Goal: Find specific page/section: Find specific page/section

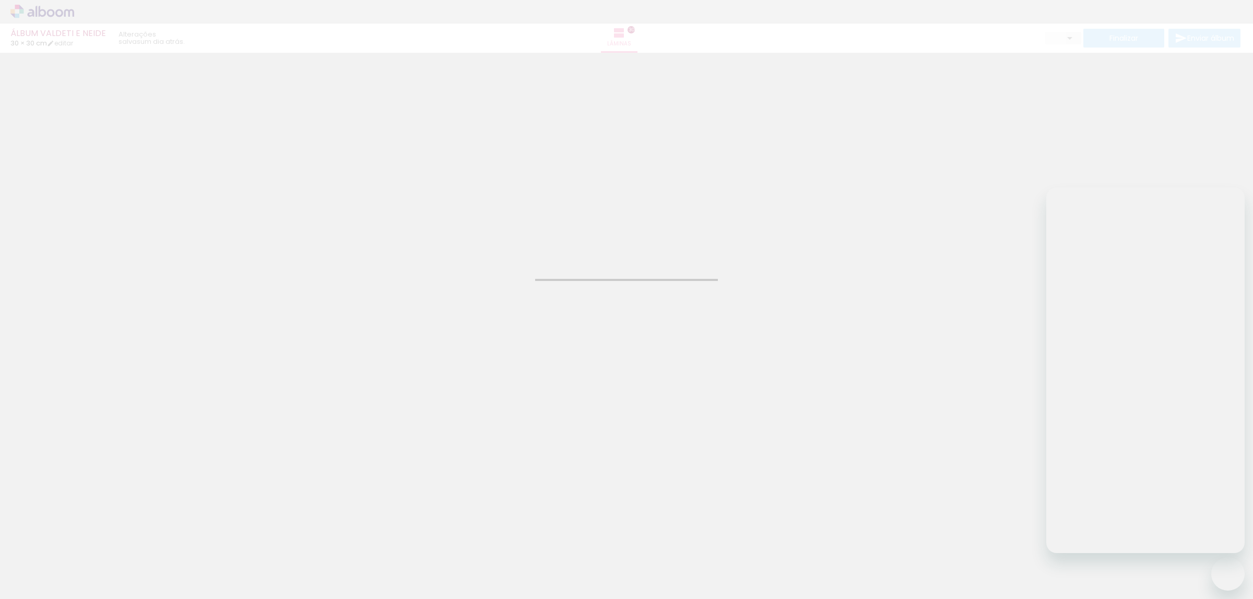
type input "Todas as fotos"
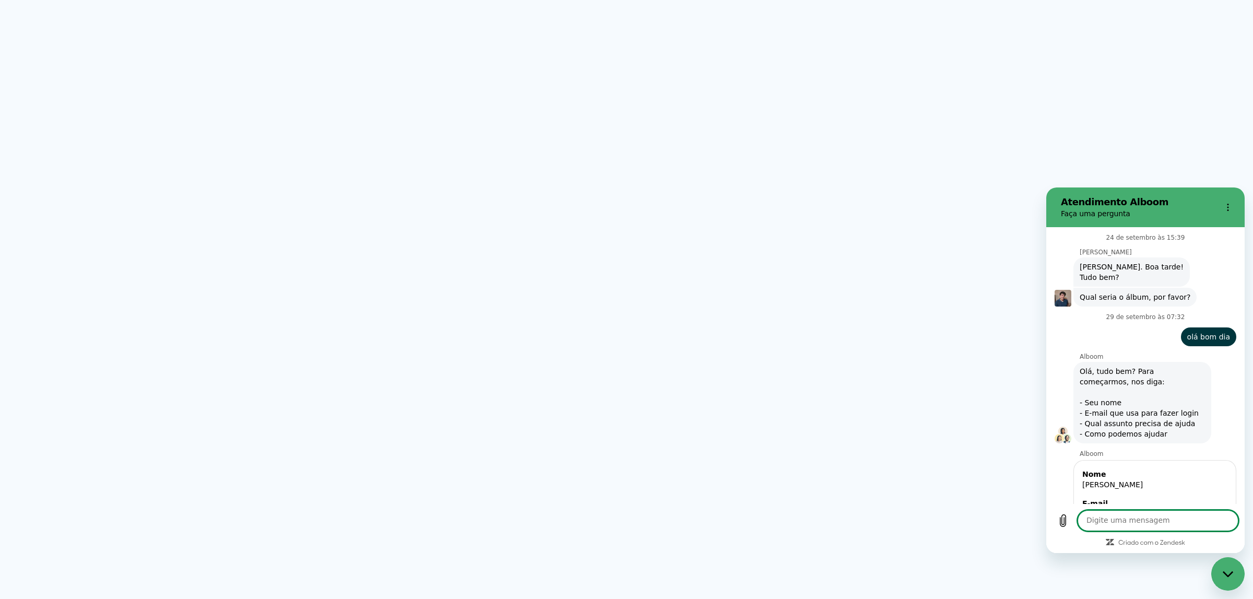
scroll to position [4937, 0]
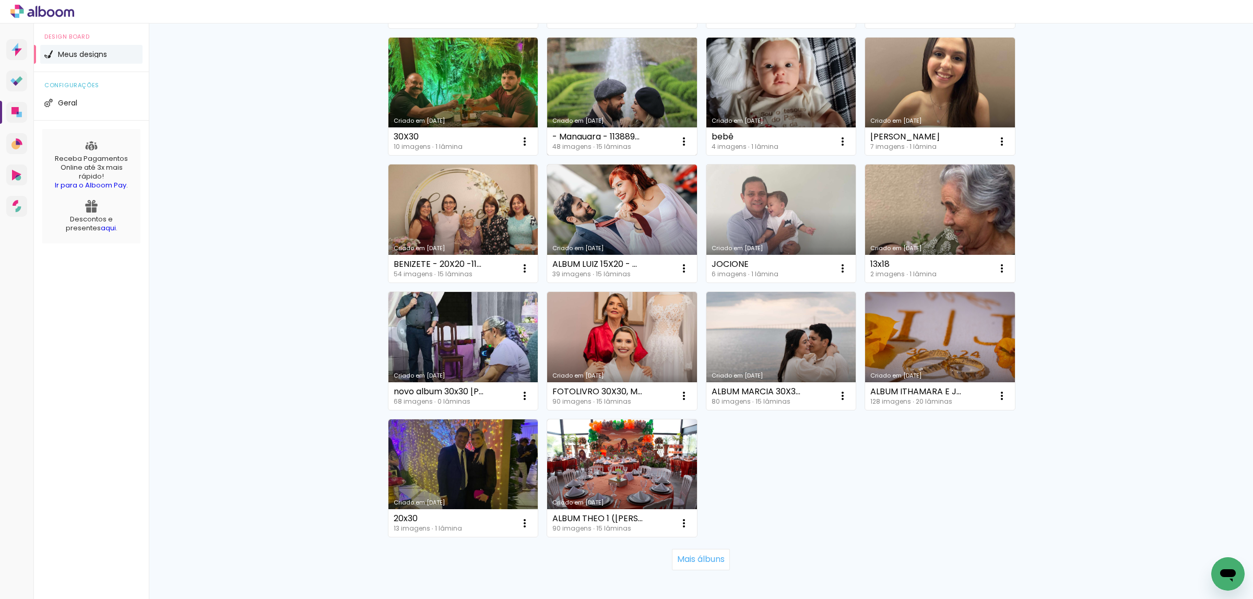
scroll to position [535, 0]
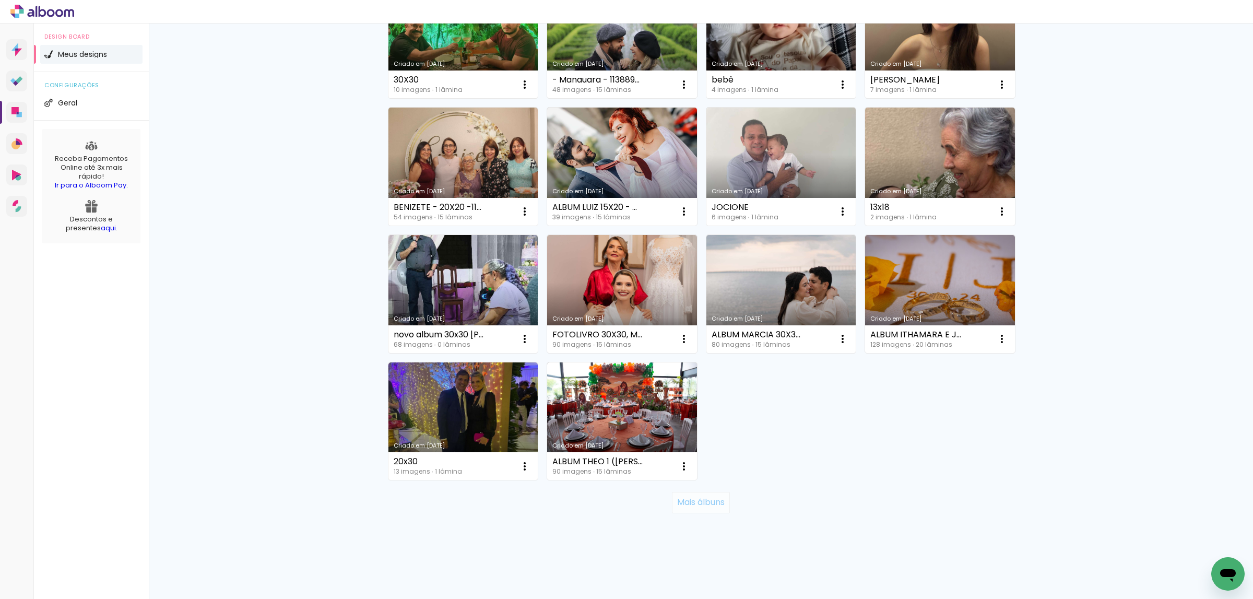
click at [0, 0] on slot "Mais álbuns" at bounding box center [0, 0] width 0 height 0
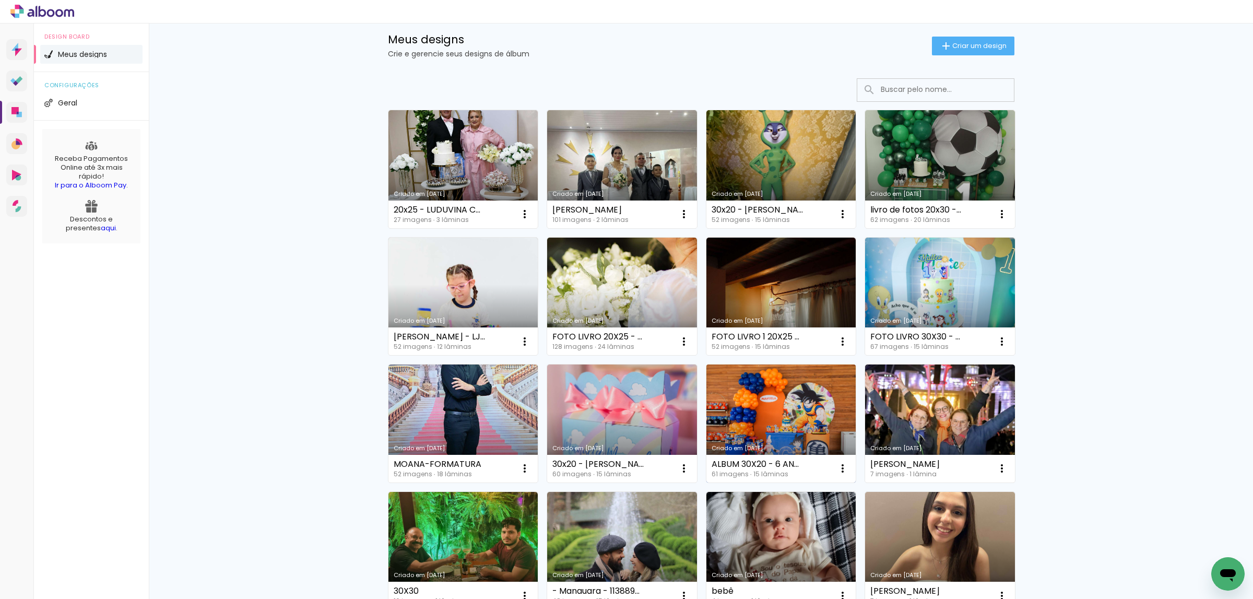
scroll to position [0, 0]
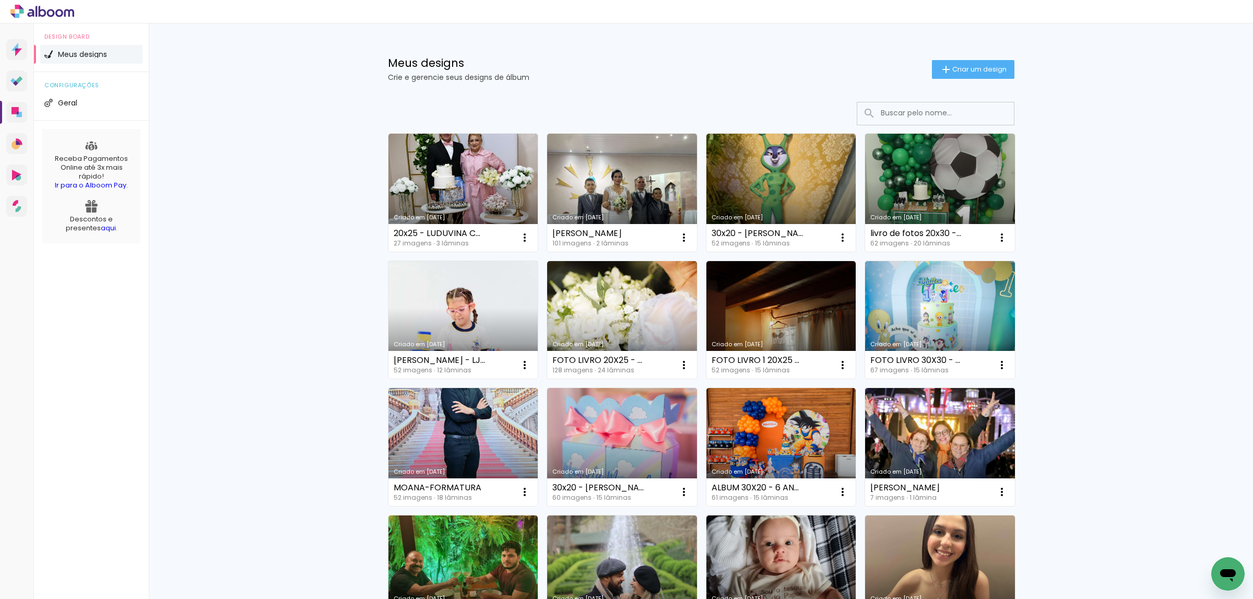
click at [901, 111] on input at bounding box center [950, 112] width 149 height 21
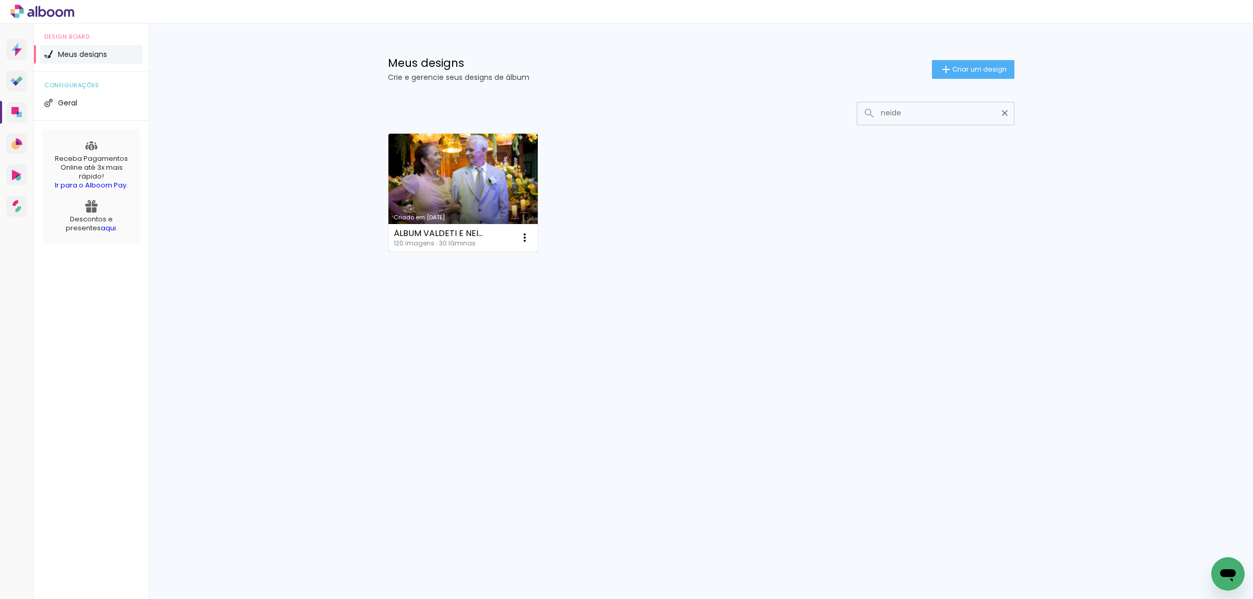
type input "neide"
type paper-input "neide"
click at [440, 185] on link "Criado em [DATE]" at bounding box center [463, 193] width 150 height 118
click at [0, 0] on neon-animated-pages "Confirmar Cancelar" at bounding box center [0, 0] width 0 height 0
